Goal: Information Seeking & Learning: Learn about a topic

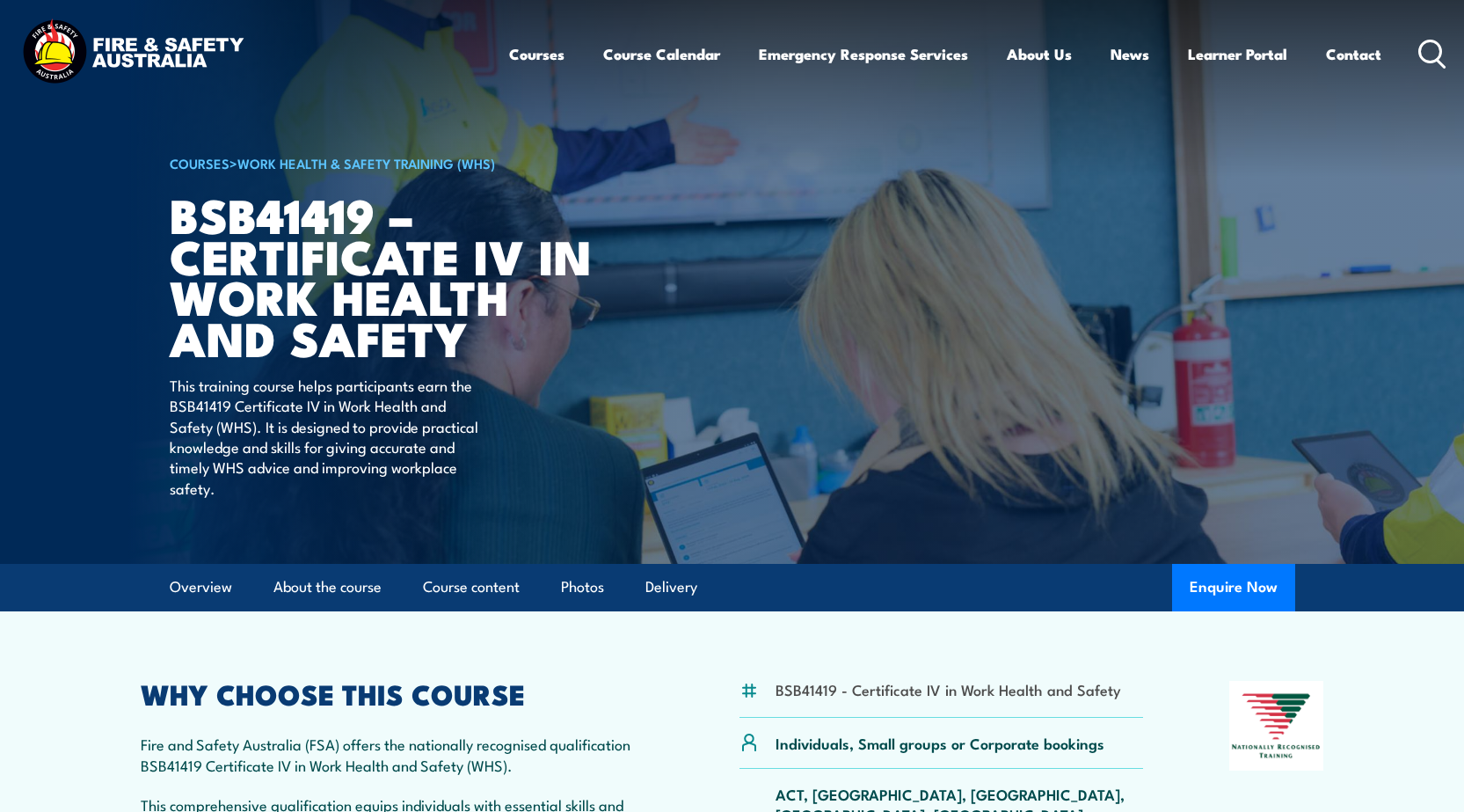
click at [1442, 54] on icon at bounding box center [1432, 54] width 28 height 29
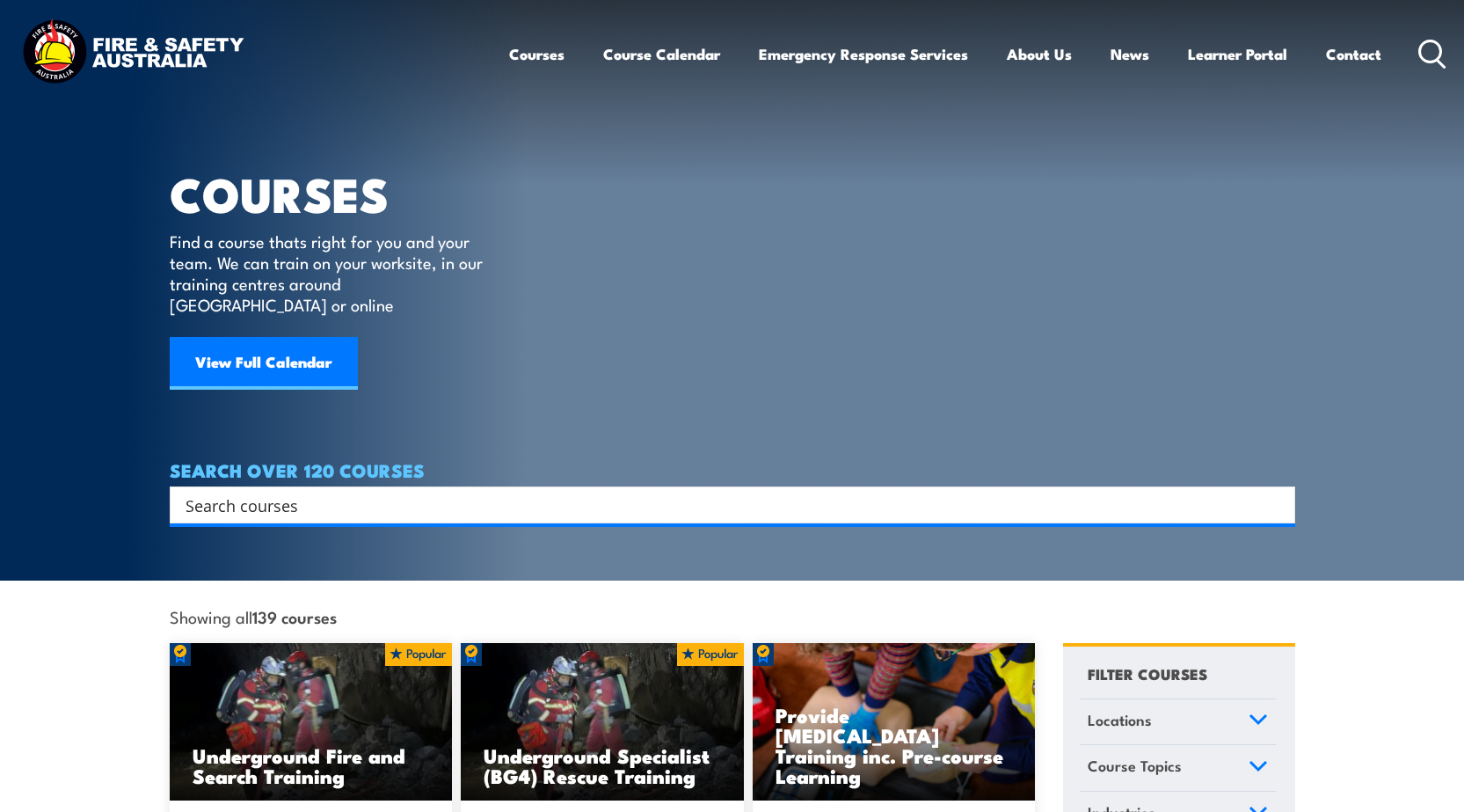
click at [1431, 56] on icon at bounding box center [1432, 54] width 28 height 29
